Goal: Task Accomplishment & Management: Complete application form

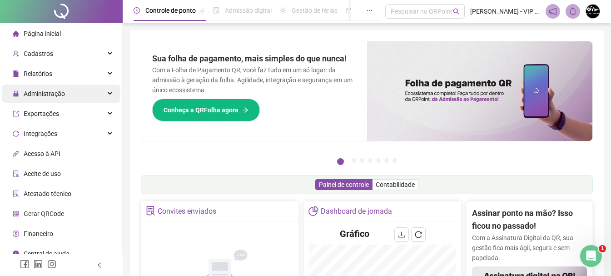
click at [52, 94] on span "Administração" at bounding box center [44, 93] width 41 height 7
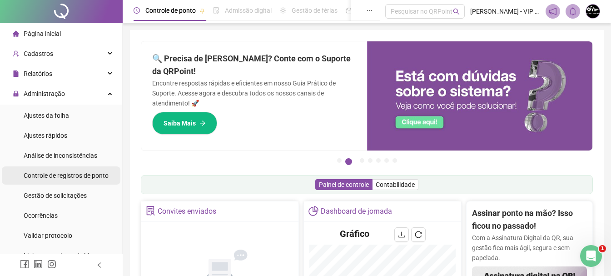
click at [75, 176] on span "Controle de registros de ponto" at bounding box center [66, 175] width 85 height 7
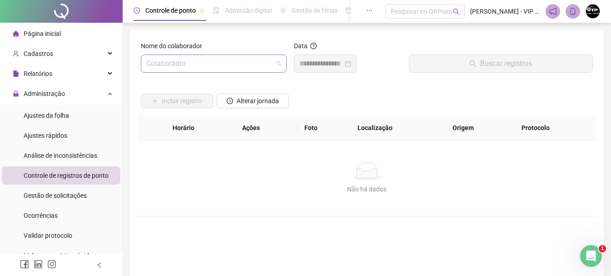
click at [273, 61] on span at bounding box center [213, 63] width 135 height 17
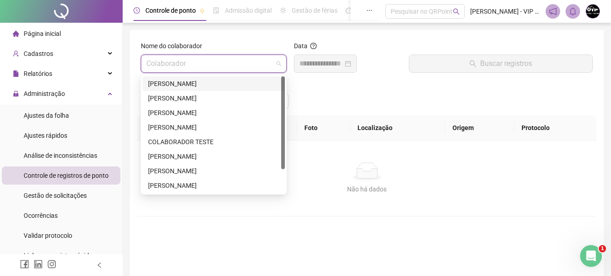
click at [238, 80] on div "[PERSON_NAME]" at bounding box center [213, 84] width 131 height 10
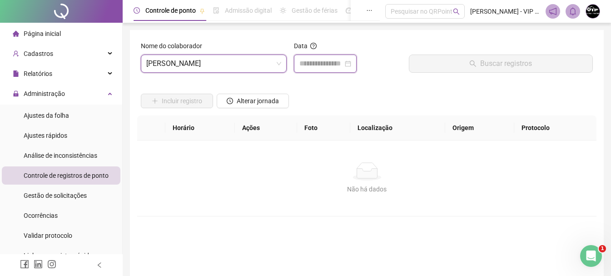
click at [343, 61] on input at bounding box center [321, 63] width 44 height 11
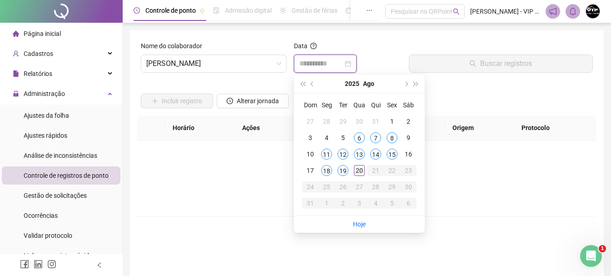
type input "**********"
click at [361, 168] on div "20" at bounding box center [359, 170] width 11 height 11
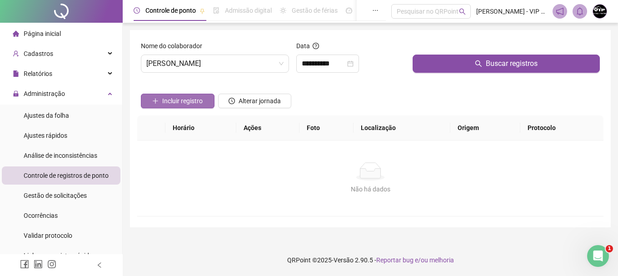
click at [168, 102] on span "Incluir registro" at bounding box center [182, 101] width 40 height 10
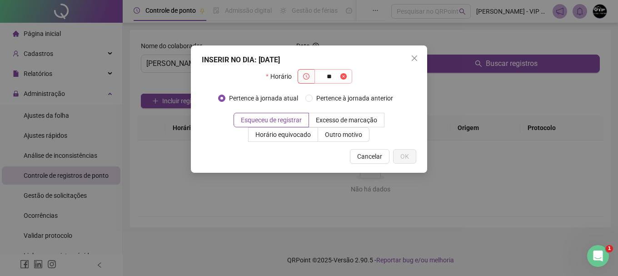
click at [342, 73] on span at bounding box center [343, 76] width 6 height 10
click at [347, 78] on span "**" at bounding box center [333, 76] width 38 height 15
click at [346, 76] on span at bounding box center [343, 76] width 6 height 10
click at [344, 75] on span at bounding box center [343, 76] width 6 height 10
type input "*"
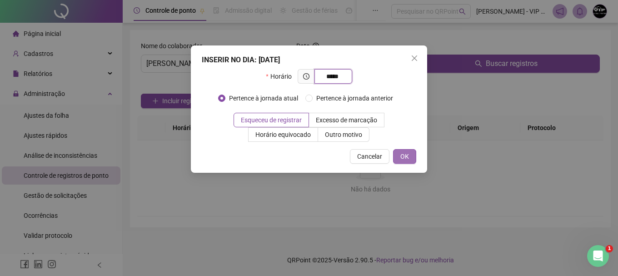
type input "*****"
click at [402, 157] on span "OK" at bounding box center [404, 156] width 9 height 10
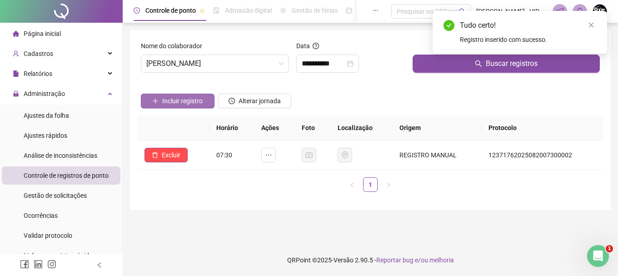
click at [182, 97] on span "Incluir registro" at bounding box center [182, 101] width 40 height 10
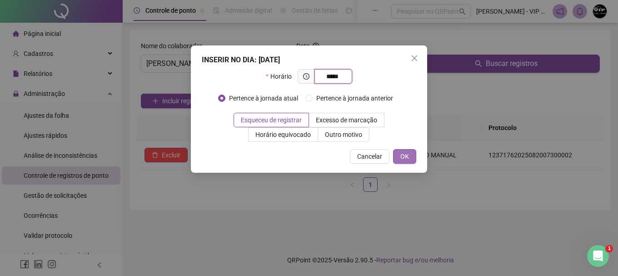
type input "*****"
click at [404, 158] on span "OK" at bounding box center [404, 156] width 9 height 10
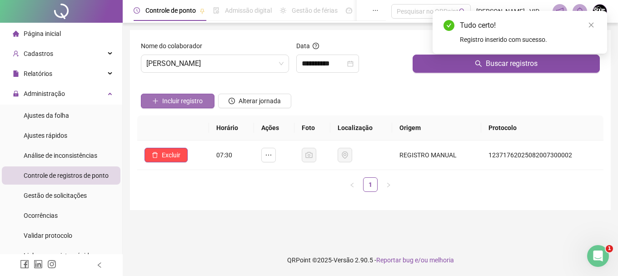
click at [192, 97] on span "Incluir registro" at bounding box center [182, 101] width 40 height 10
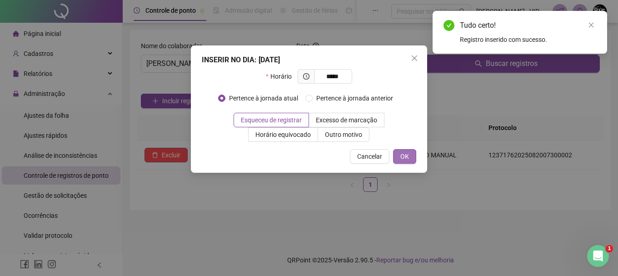
type input "*****"
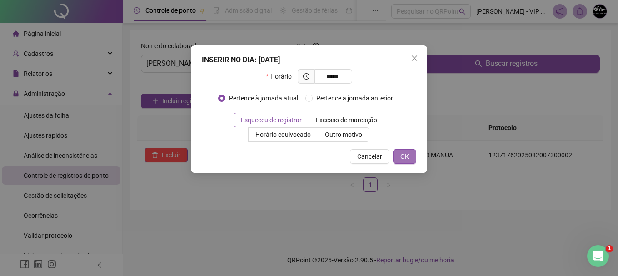
click at [404, 157] on span "OK" at bounding box center [404, 156] width 9 height 10
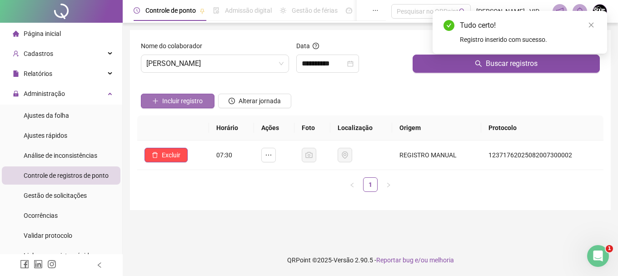
click at [193, 98] on span "Incluir registro" at bounding box center [182, 101] width 40 height 10
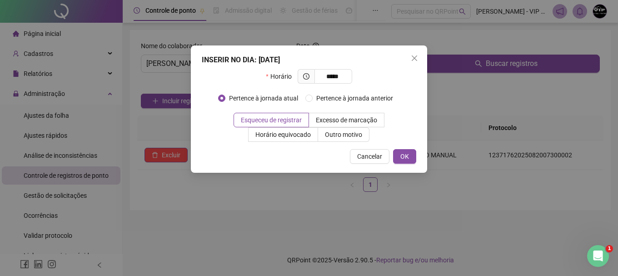
type input "*****"
click at [408, 158] on span "OK" at bounding box center [404, 156] width 9 height 10
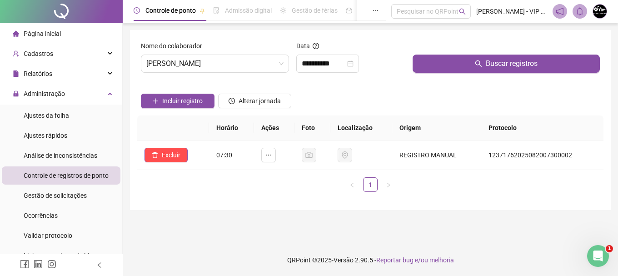
click at [65, 33] on li "Página inicial" at bounding box center [61, 34] width 119 height 18
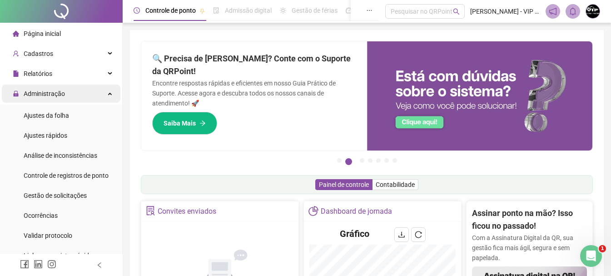
click at [74, 91] on div "Administração" at bounding box center [61, 93] width 119 height 18
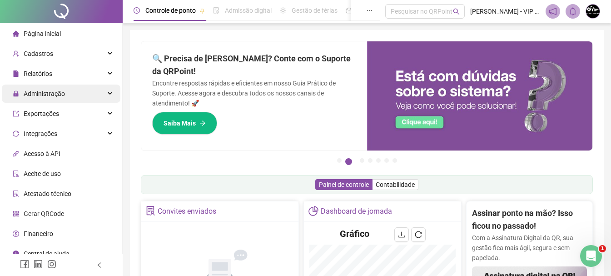
click at [77, 94] on div "Administração" at bounding box center [61, 93] width 119 height 18
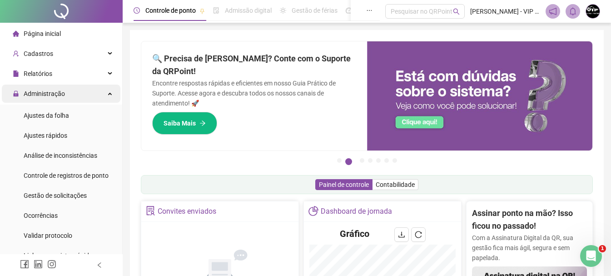
click at [77, 94] on div "Administração" at bounding box center [61, 93] width 119 height 18
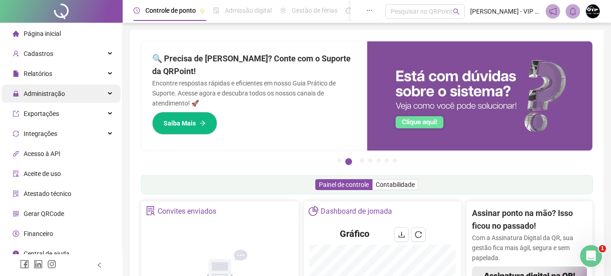
click at [77, 94] on div "Administração" at bounding box center [61, 93] width 119 height 18
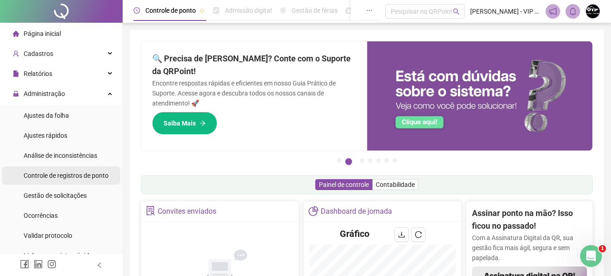
click at [71, 173] on span "Controle de registros de ponto" at bounding box center [66, 175] width 85 height 7
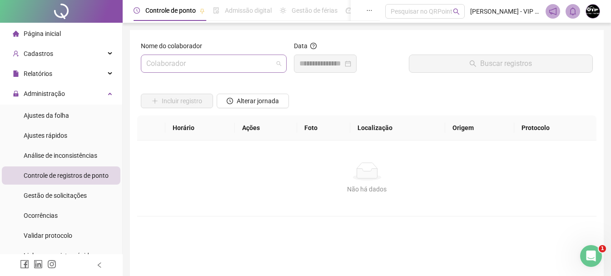
click at [272, 62] on input "search" at bounding box center [209, 63] width 127 height 17
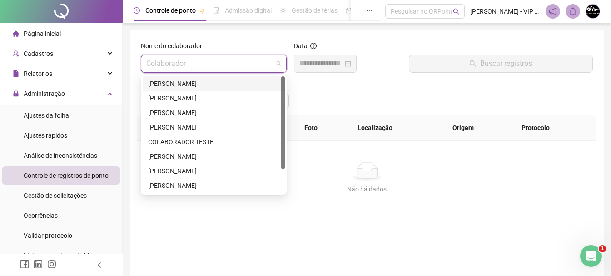
click at [211, 83] on div "[PERSON_NAME]" at bounding box center [213, 84] width 131 height 10
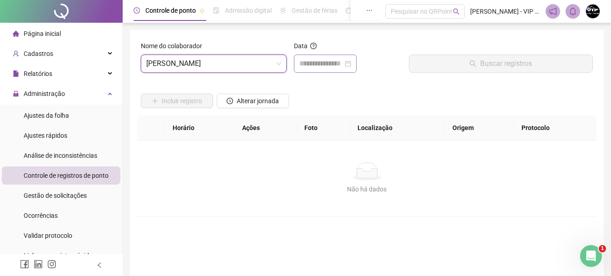
click at [356, 61] on div at bounding box center [325, 63] width 63 height 18
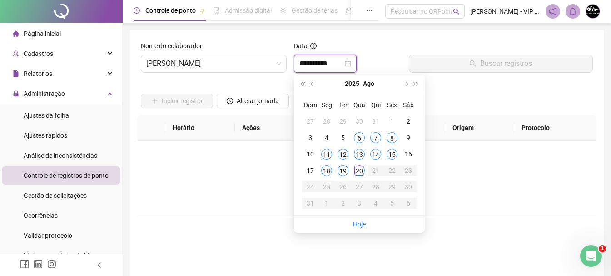
type input "**********"
click at [361, 169] on div "20" at bounding box center [359, 170] width 11 height 11
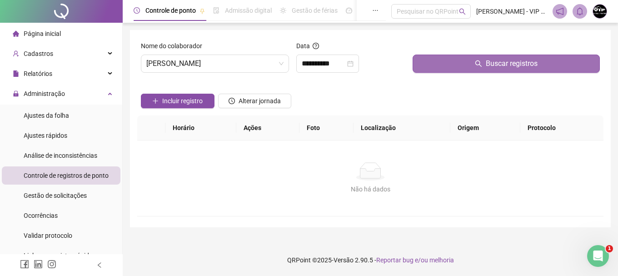
click at [527, 64] on span "Buscar registros" at bounding box center [511, 63] width 52 height 11
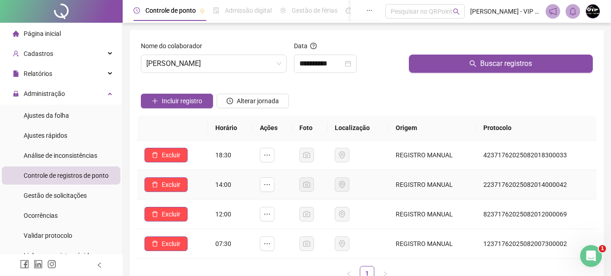
scroll to position [45, 0]
